Goal: Task Accomplishment & Management: Complete application form

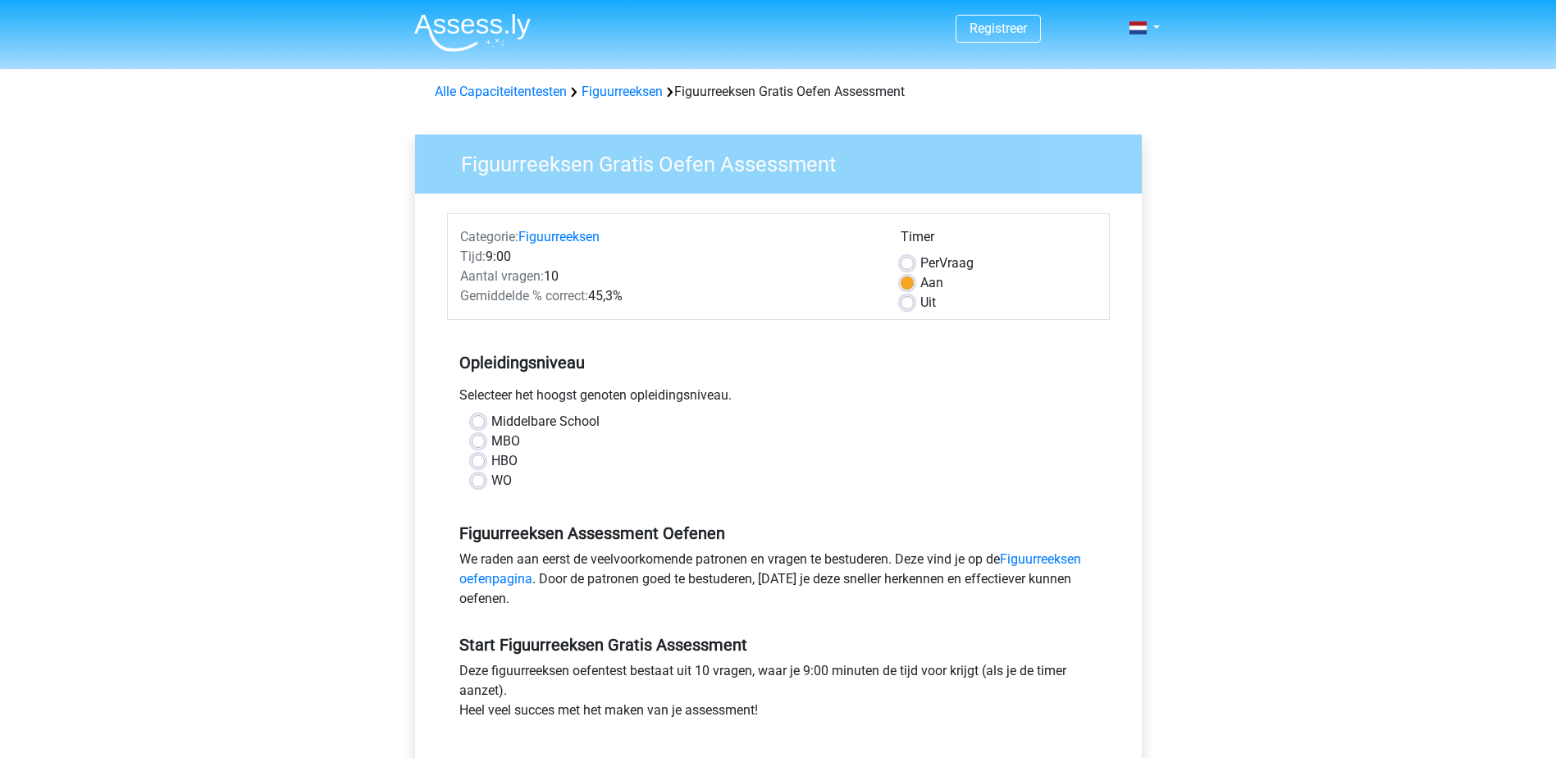
click at [486, 441] on div "MBO" at bounding box center [779, 442] width 614 height 20
click at [472, 450] on div "MBO" at bounding box center [779, 442] width 614 height 20
click at [491, 443] on label "MBO" at bounding box center [505, 442] width 29 height 20
click at [476, 443] on input "MBO" at bounding box center [478, 440] width 13 height 16
radio input "true"
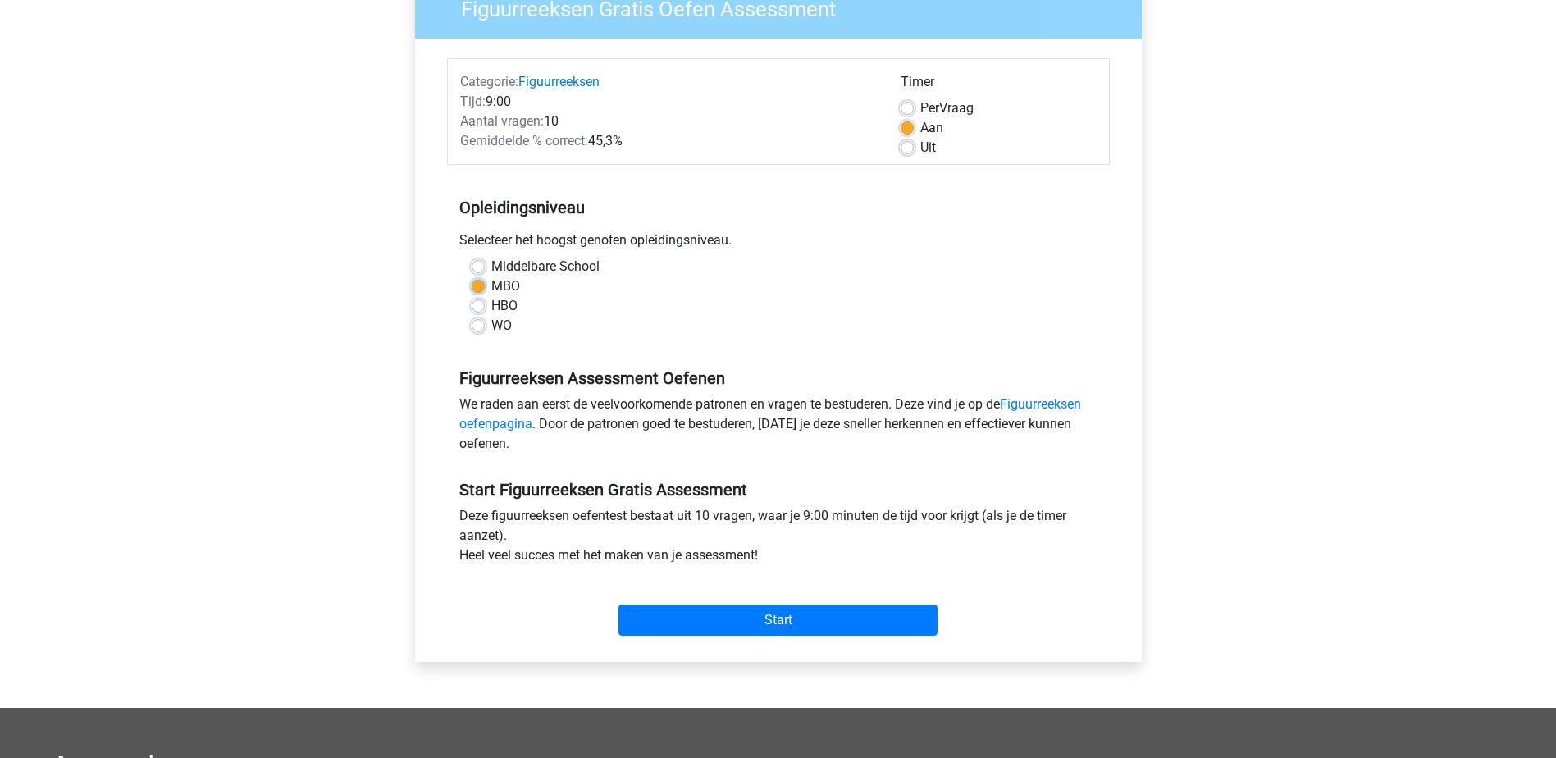
scroll to position [328, 0]
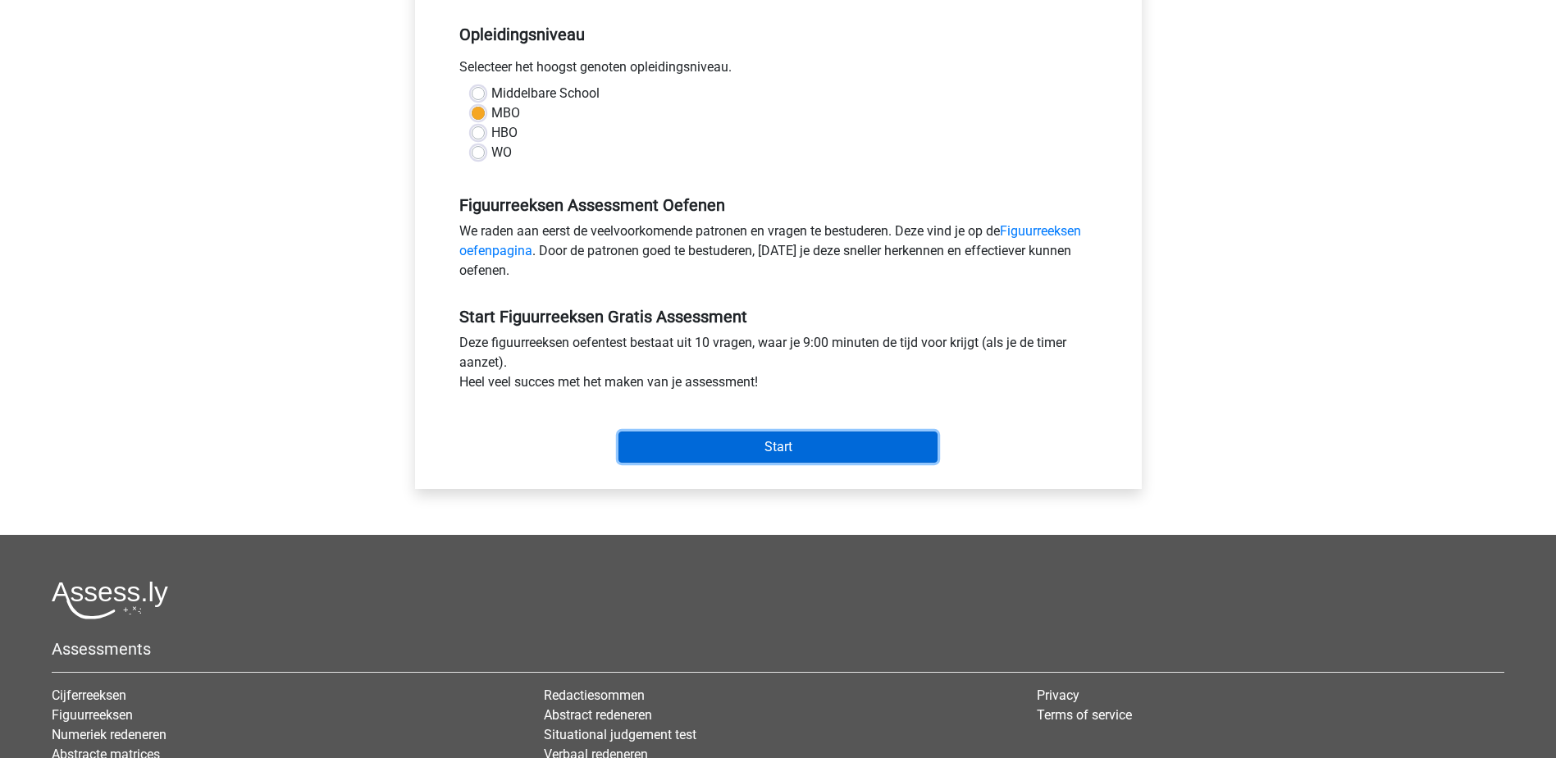
click at [665, 450] on input "Start" at bounding box center [778, 447] width 319 height 31
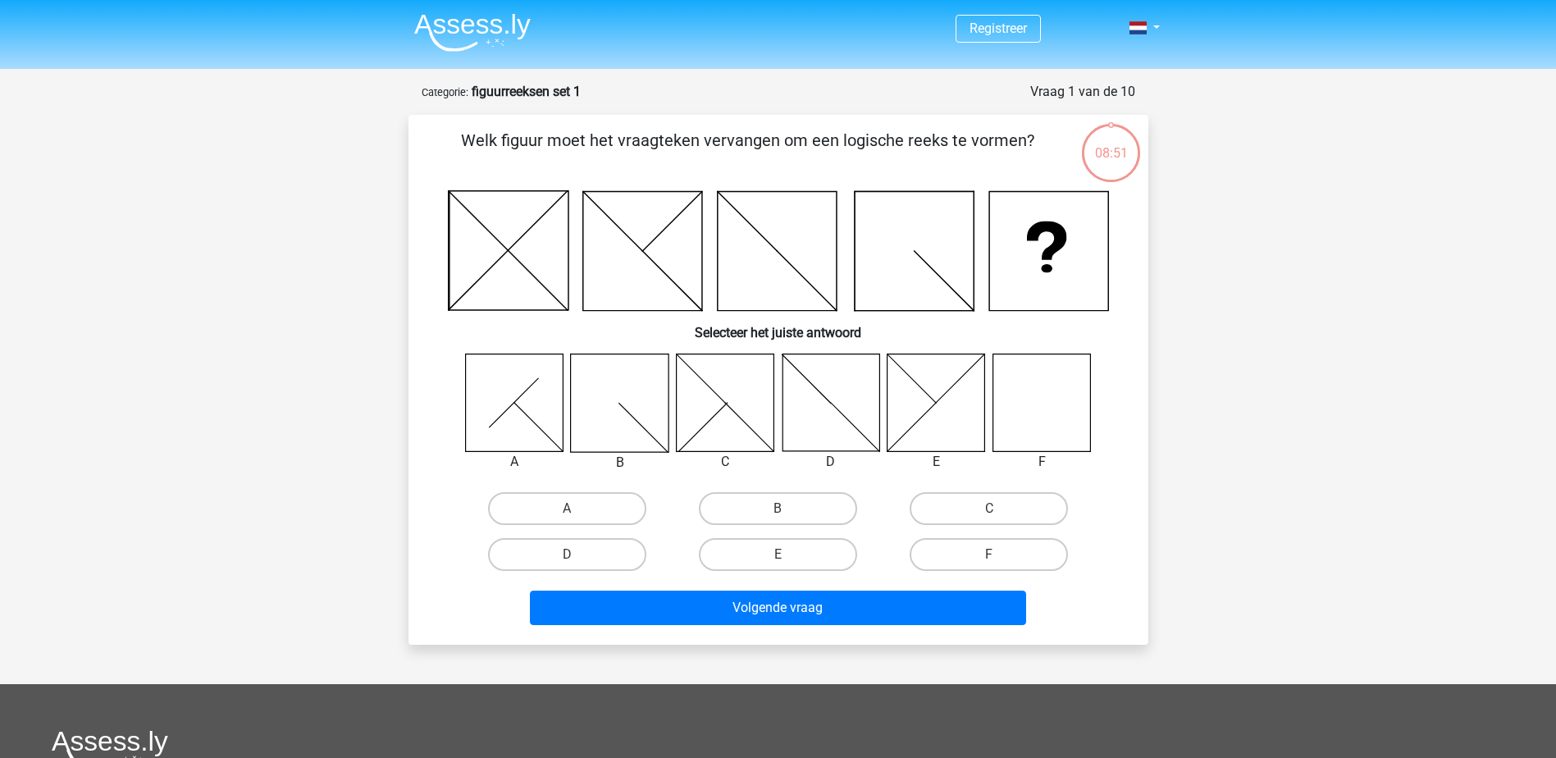
click at [1083, 415] on icon at bounding box center [1042, 403] width 98 height 98
click at [1016, 554] on label "F" at bounding box center [989, 554] width 158 height 33
click at [1000, 555] on input "F" at bounding box center [995, 560] width 11 height 11
radio input "true"
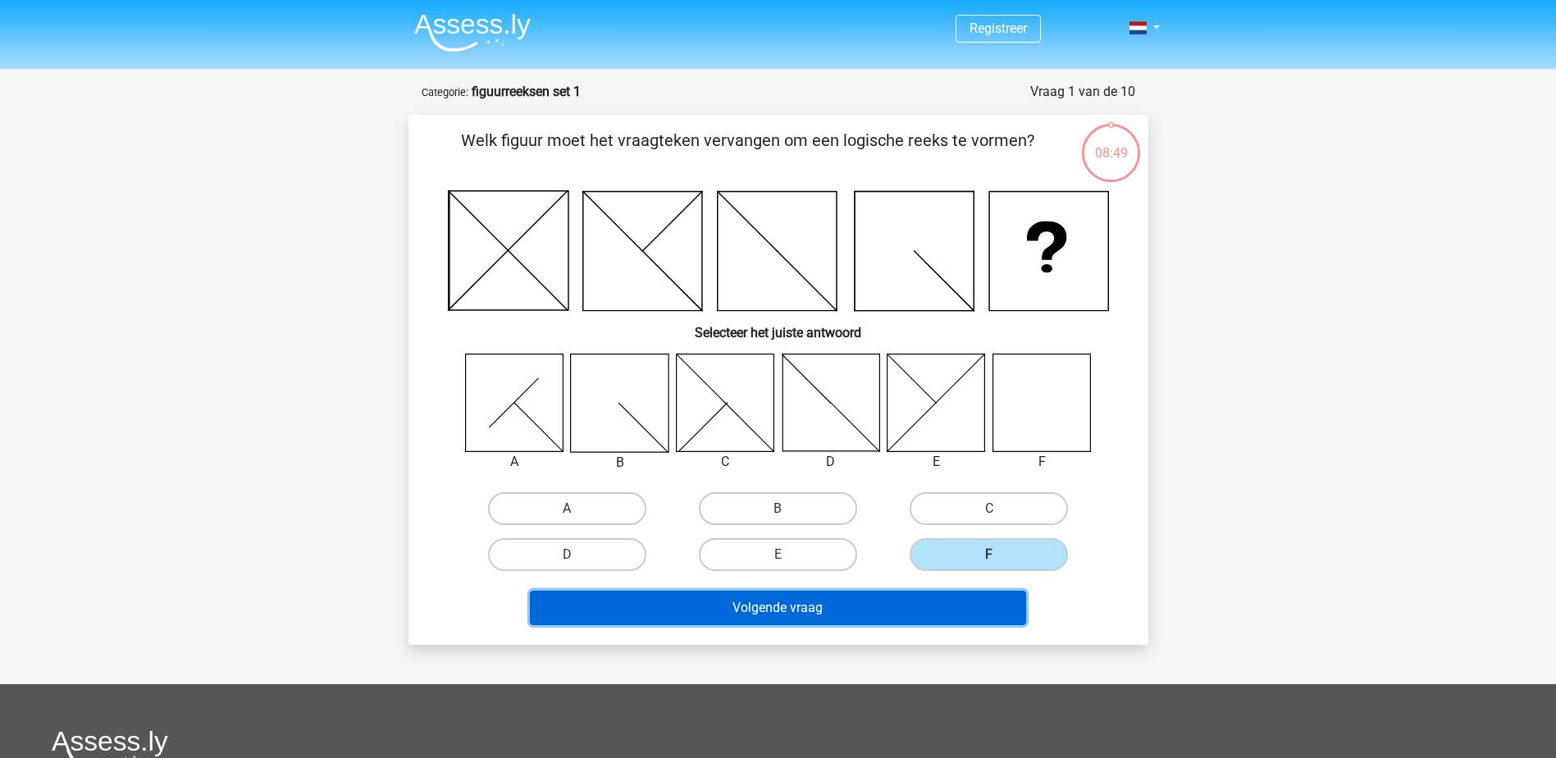
click at [758, 607] on button "Volgende vraag" at bounding box center [778, 608] width 496 height 34
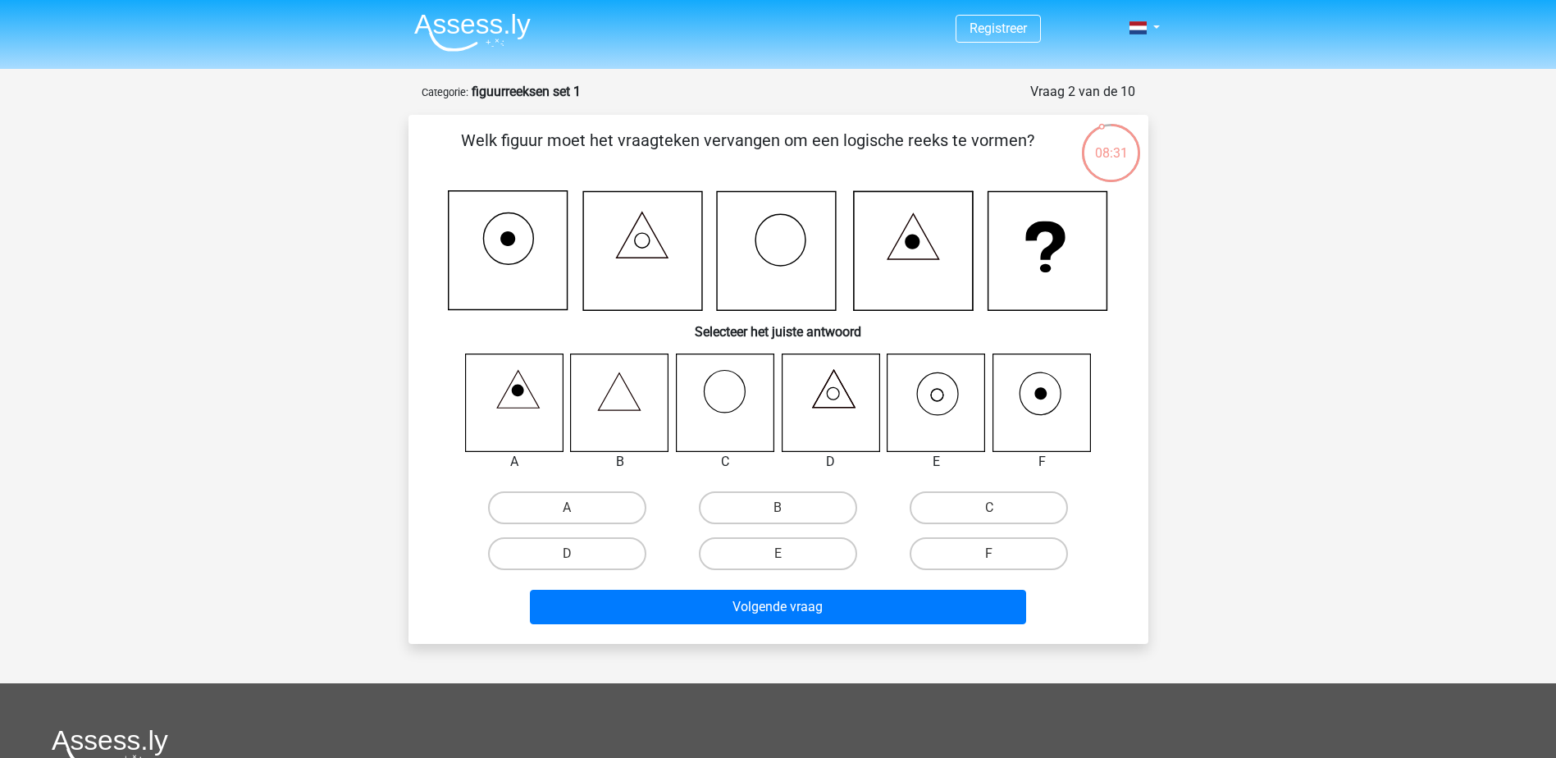
click at [615, 402] on icon at bounding box center [620, 403] width 98 height 98
click at [617, 400] on icon at bounding box center [620, 403] width 98 height 98
click at [811, 510] on label "B" at bounding box center [778, 507] width 158 height 33
click at [788, 510] on input "B" at bounding box center [783, 513] width 11 height 11
radio input "true"
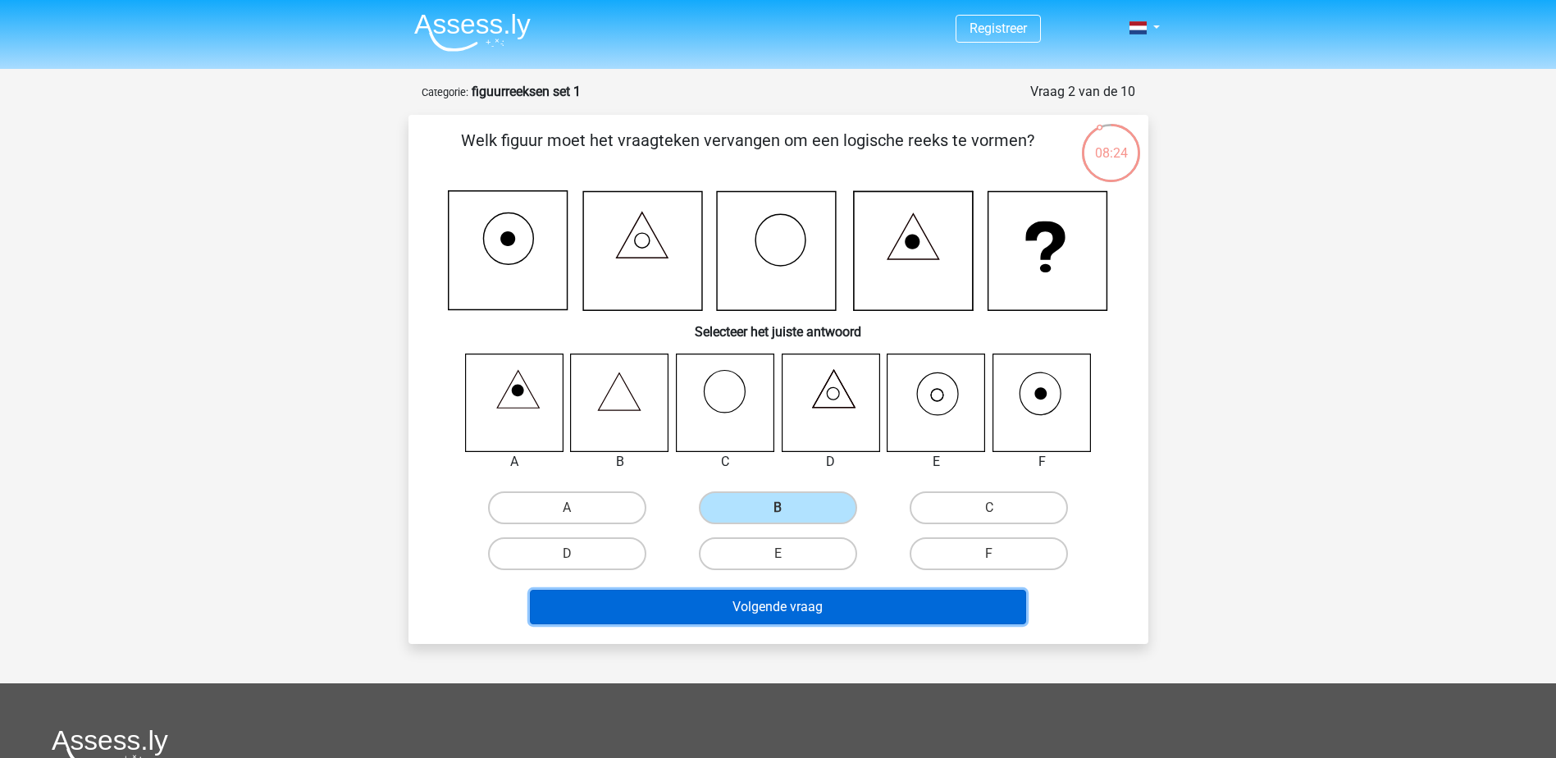
click at [812, 617] on button "Volgende vraag" at bounding box center [778, 607] width 496 height 34
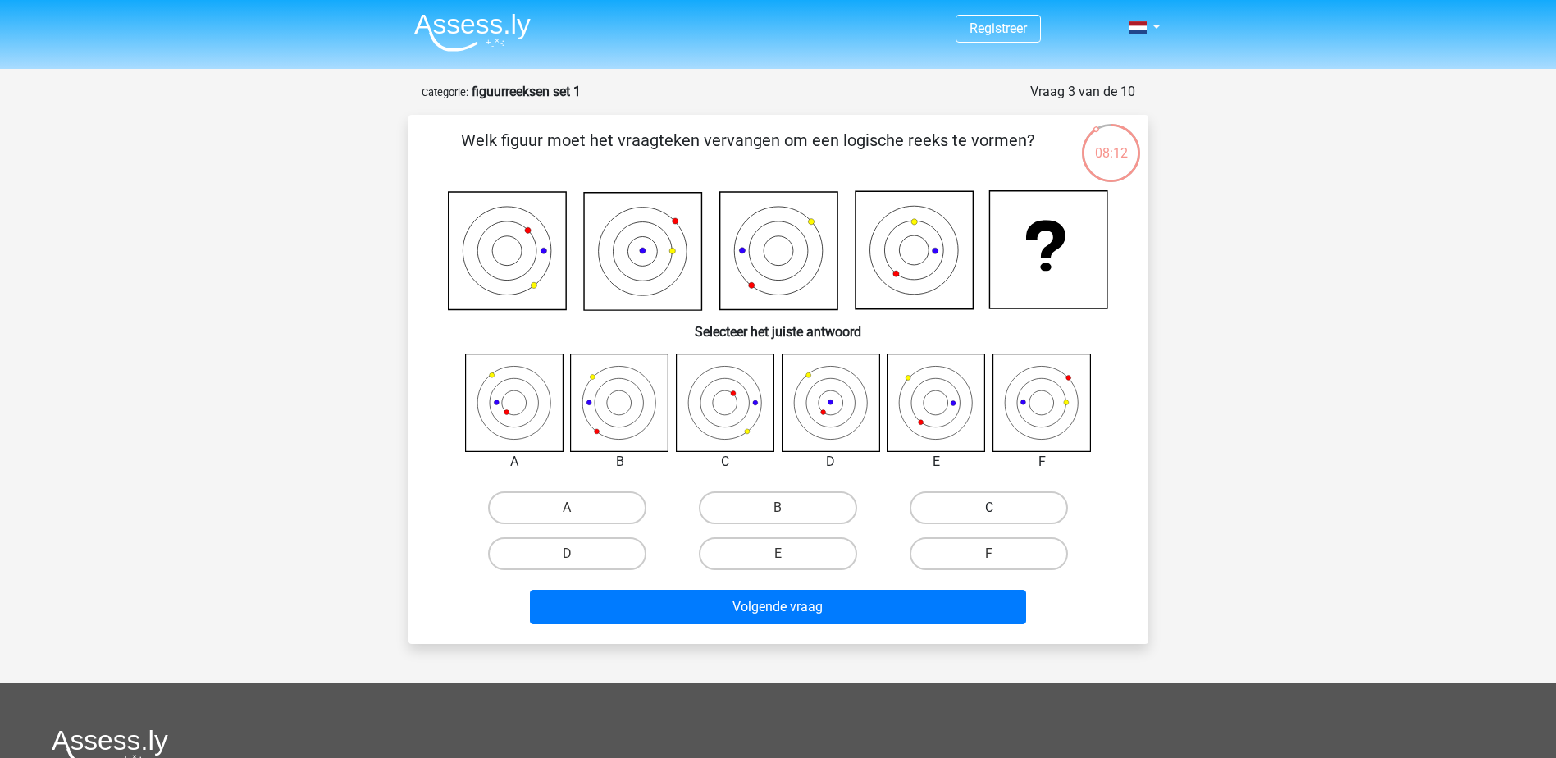
click at [988, 510] on label "C" at bounding box center [989, 507] width 158 height 33
click at [990, 510] on input "C" at bounding box center [995, 513] width 11 height 11
radio input "true"
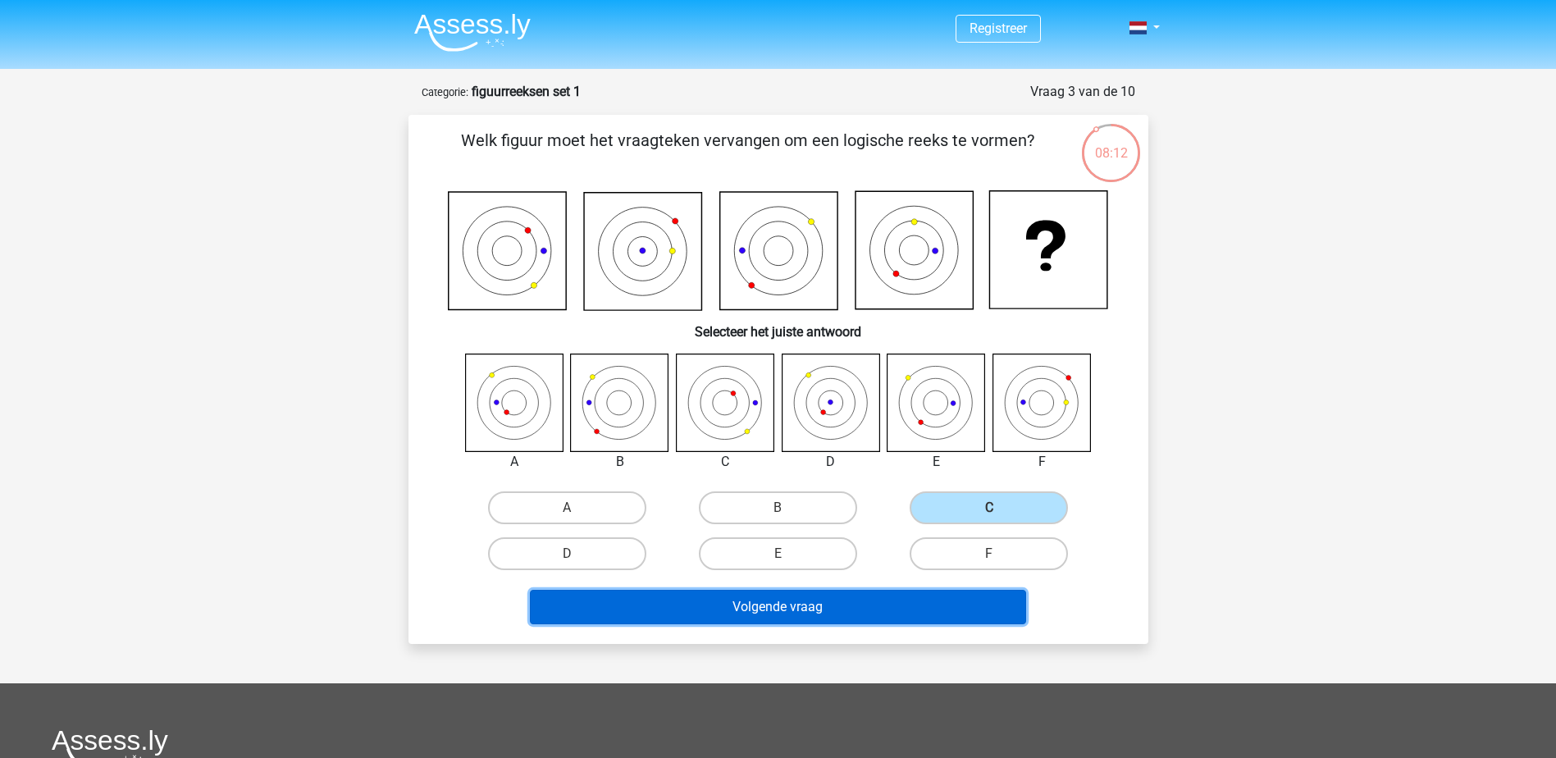
click at [881, 601] on button "Volgende vraag" at bounding box center [778, 607] width 496 height 34
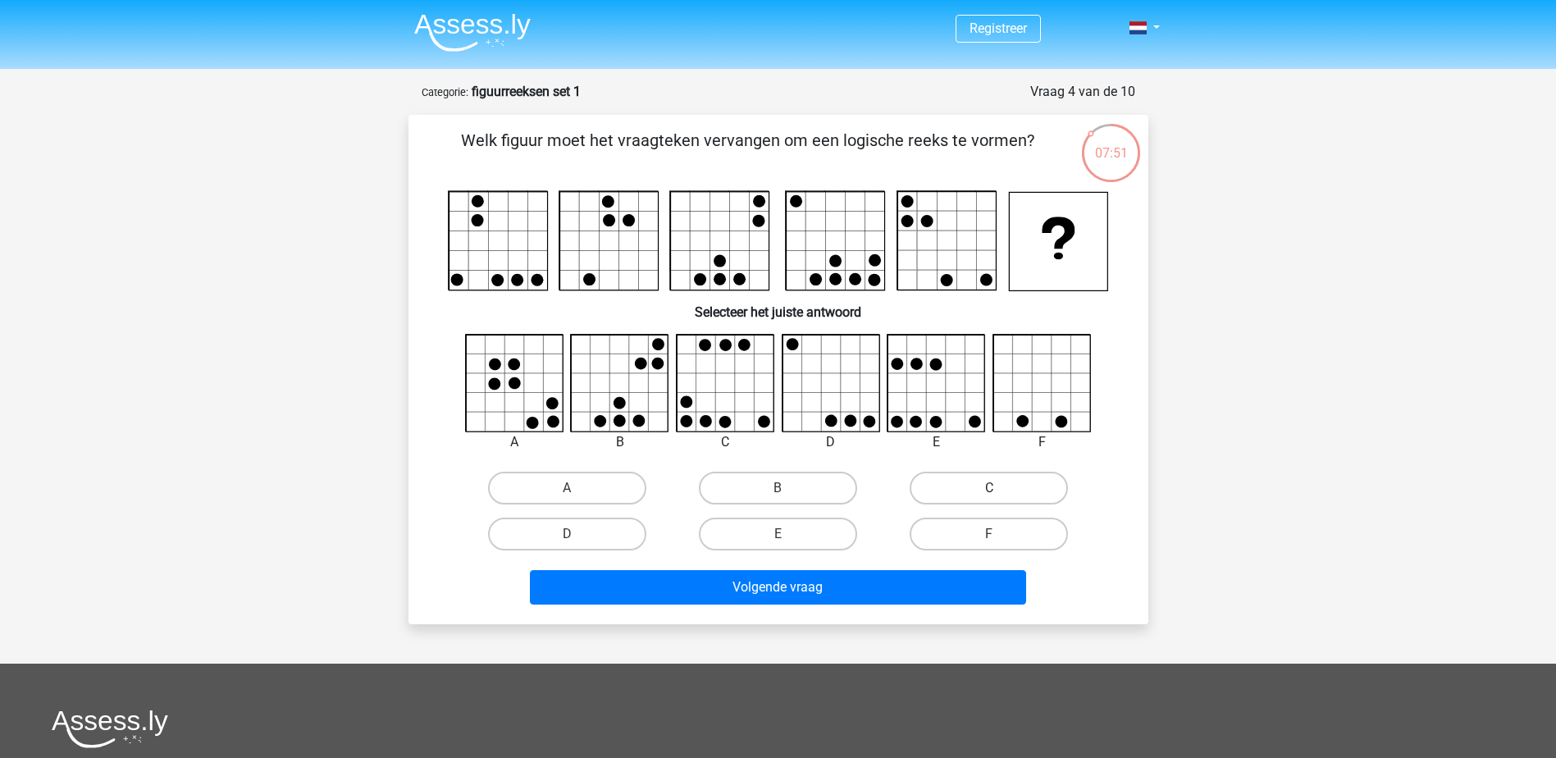
click at [1025, 490] on label "C" at bounding box center [989, 488] width 158 height 33
click at [1000, 490] on input "C" at bounding box center [995, 493] width 11 height 11
radio input "true"
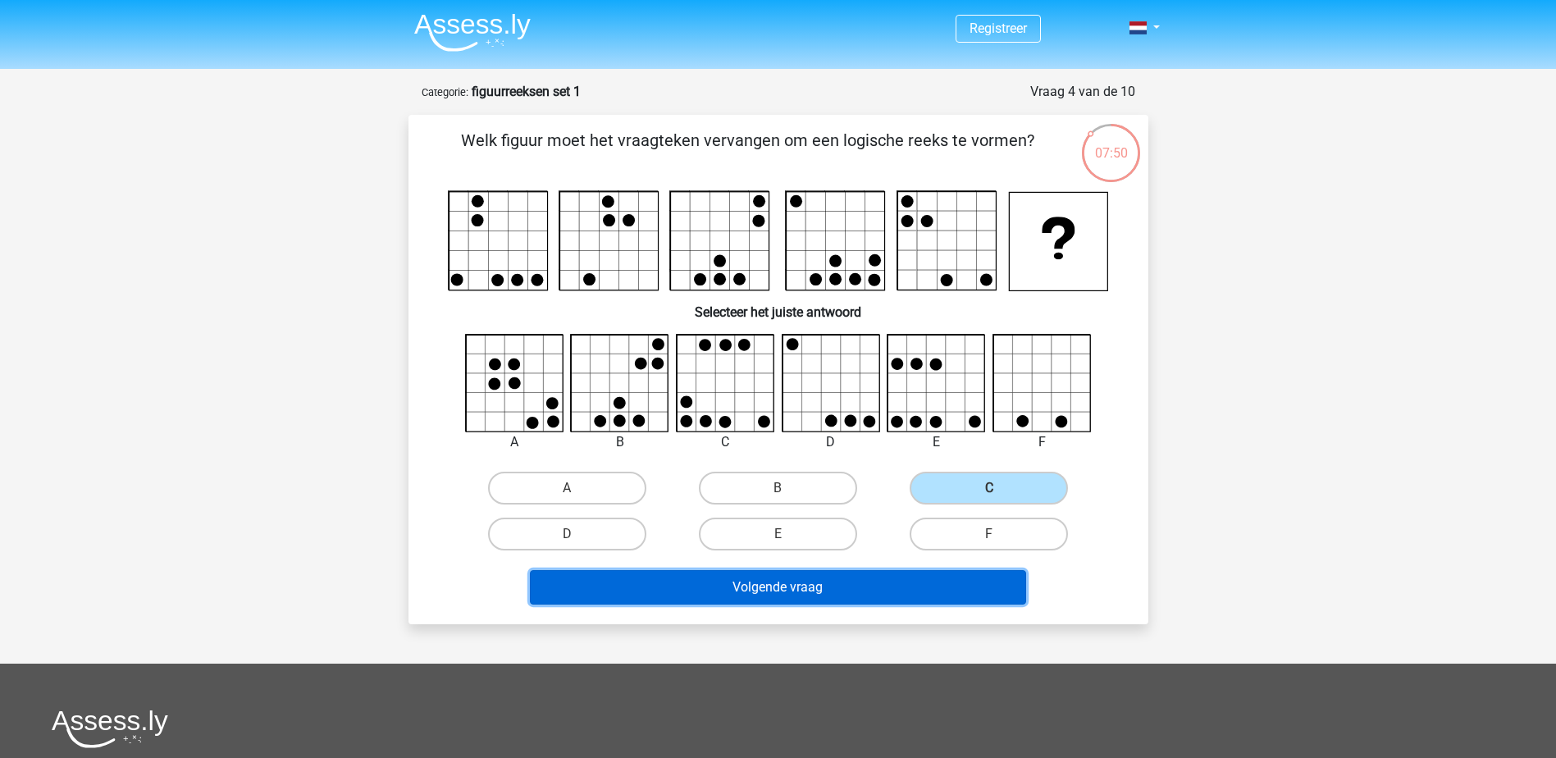
click at [931, 585] on button "Volgende vraag" at bounding box center [778, 587] width 496 height 34
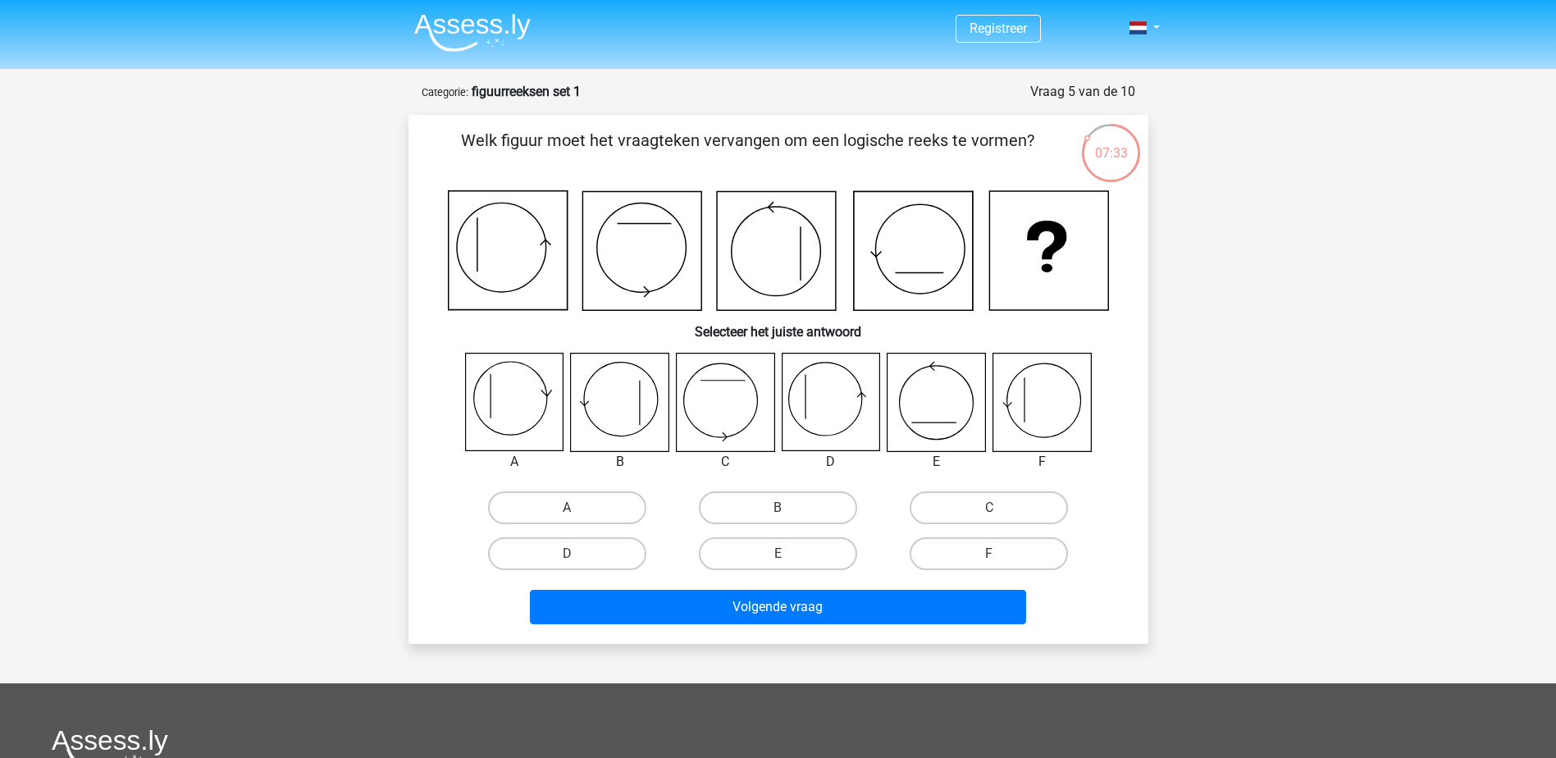
click at [849, 396] on icon at bounding box center [831, 403] width 98 height 98
click at [625, 554] on label "D" at bounding box center [567, 553] width 158 height 33
click at [578, 554] on input "D" at bounding box center [572, 559] width 11 height 11
radio input "true"
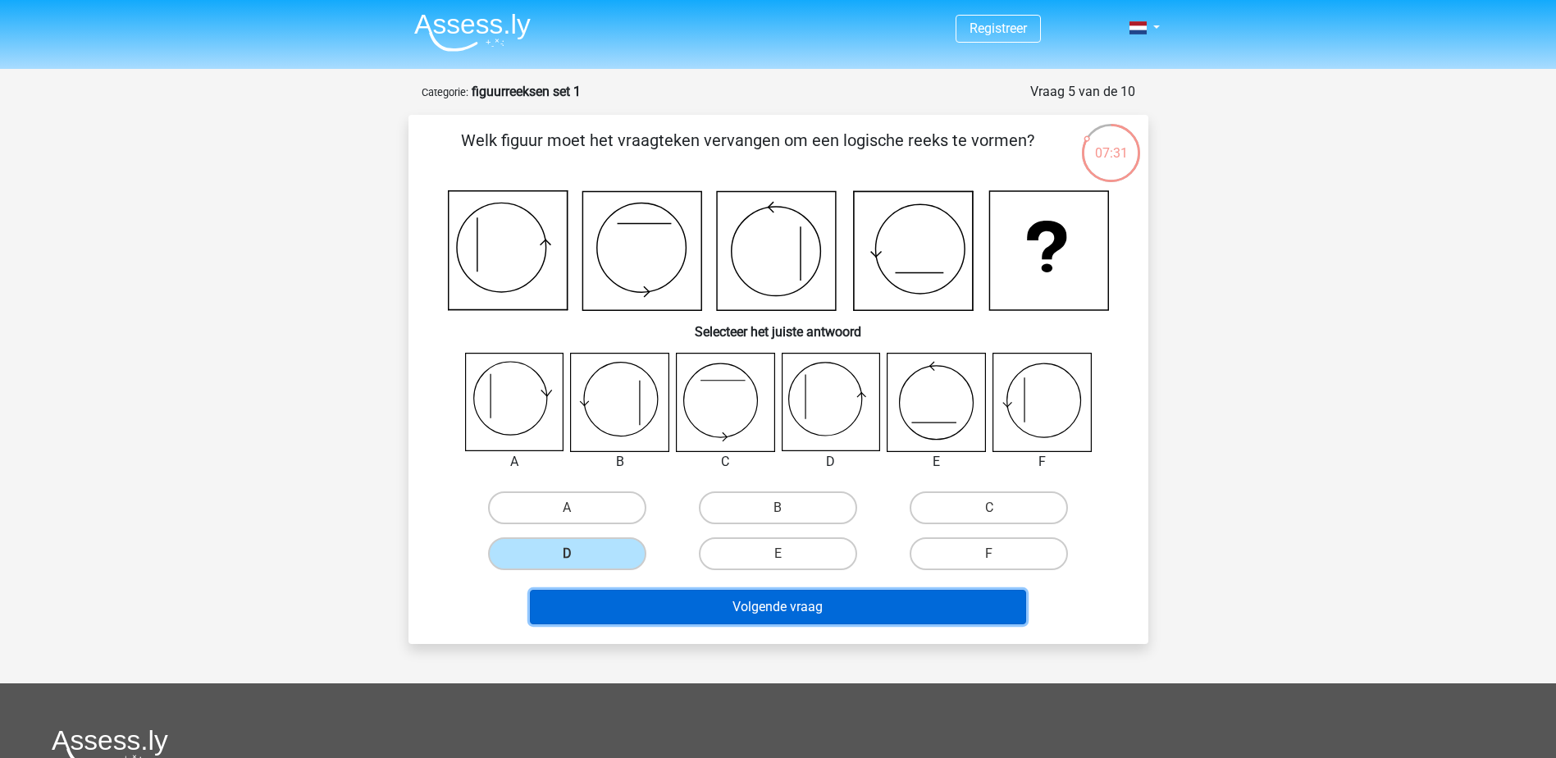
click at [676, 620] on button "Volgende vraag" at bounding box center [778, 607] width 496 height 34
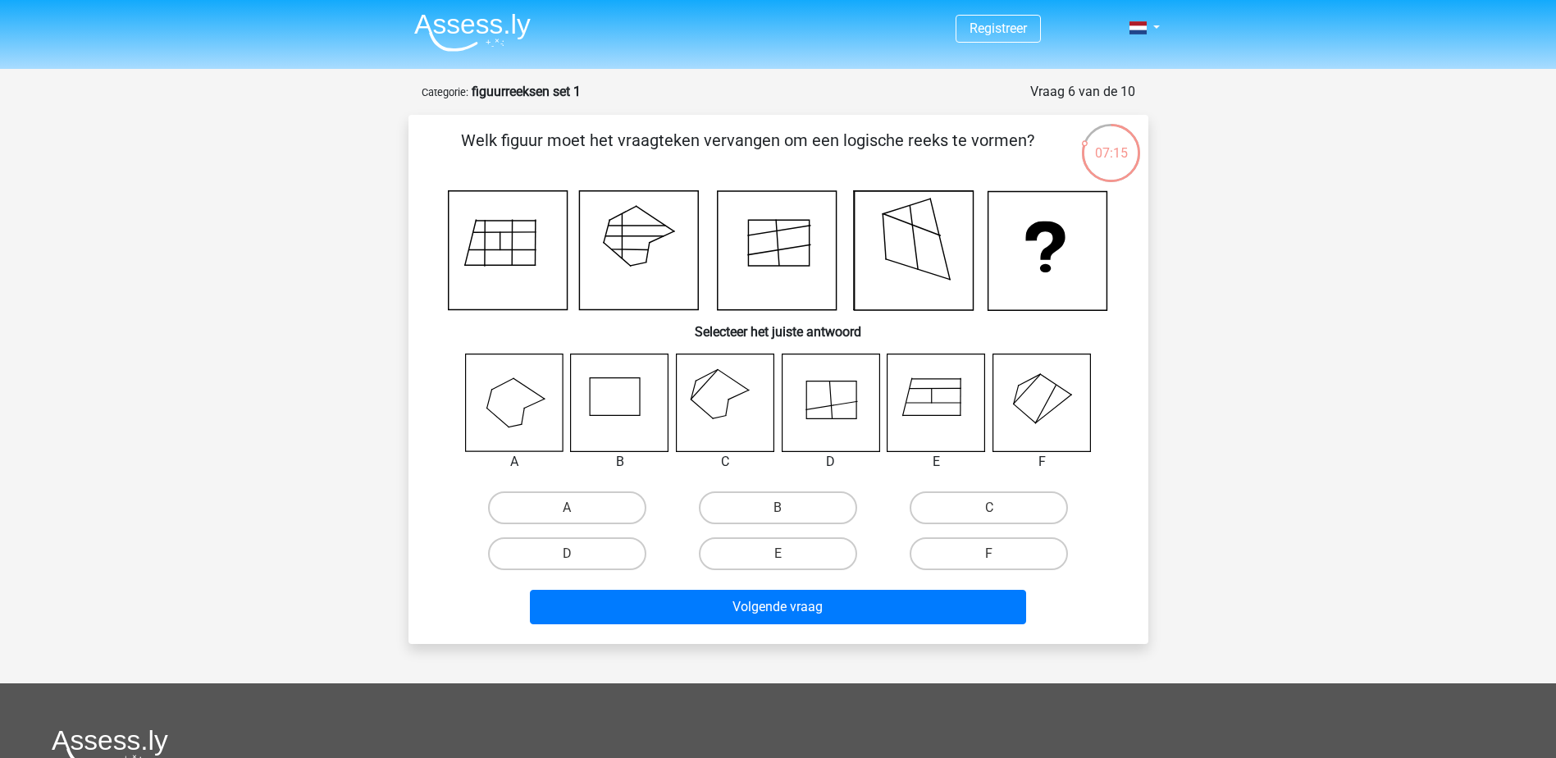
click at [734, 400] on icon at bounding box center [725, 403] width 98 height 98
click at [974, 495] on label "C" at bounding box center [989, 507] width 158 height 33
click at [990, 508] on input "C" at bounding box center [995, 513] width 11 height 11
radio input "true"
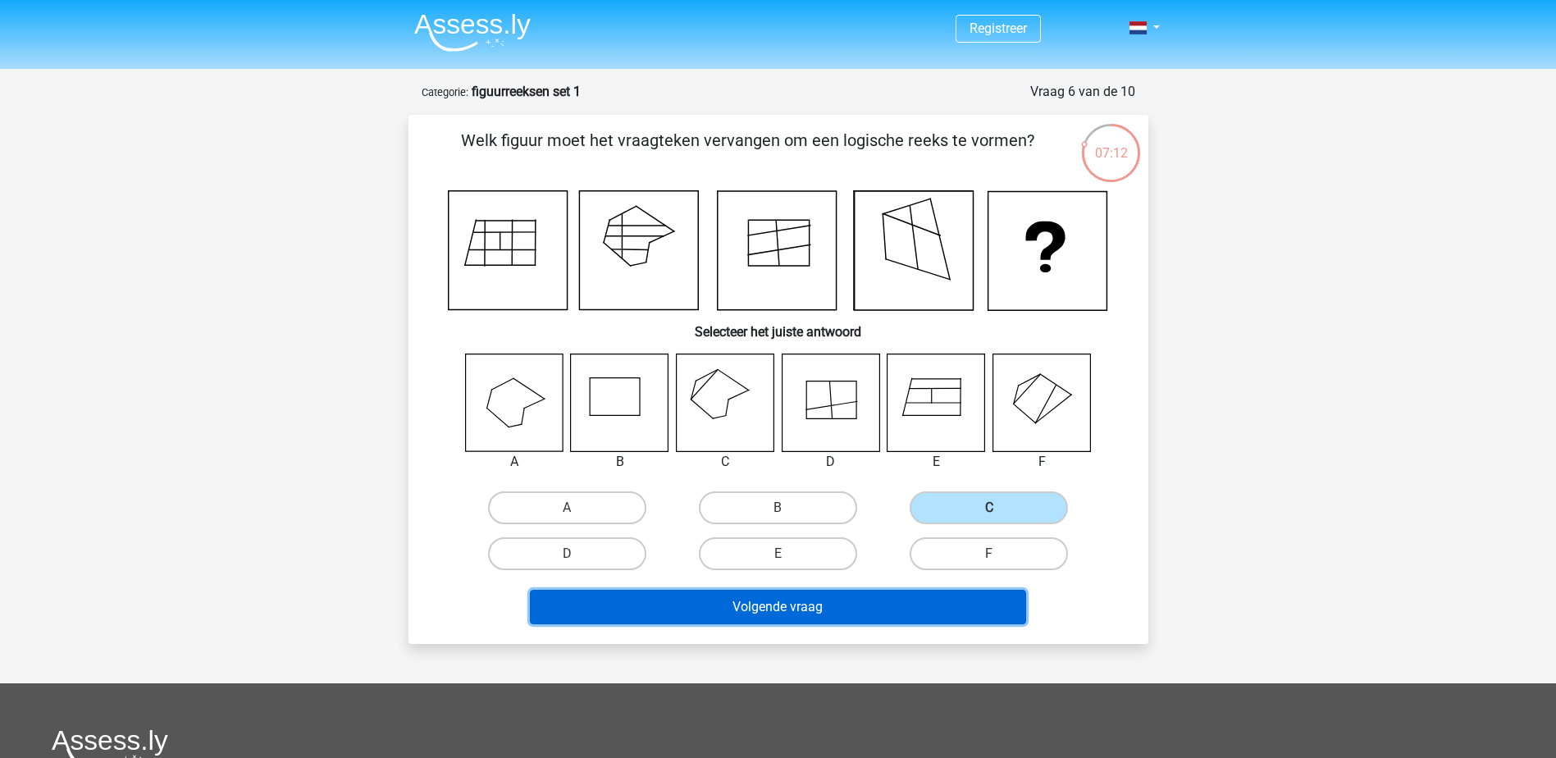
click at [884, 601] on button "Volgende vraag" at bounding box center [778, 607] width 496 height 34
